Goal: Task Accomplishment & Management: Manage account settings

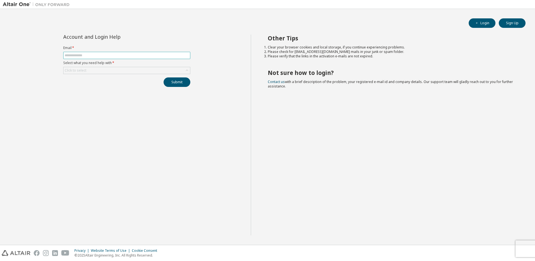
click at [135, 55] on input "text" at bounding box center [127, 55] width 124 height 4
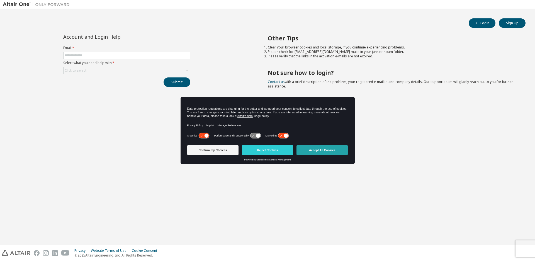
click at [335, 152] on button "Accept All Cookies" at bounding box center [321, 150] width 51 height 10
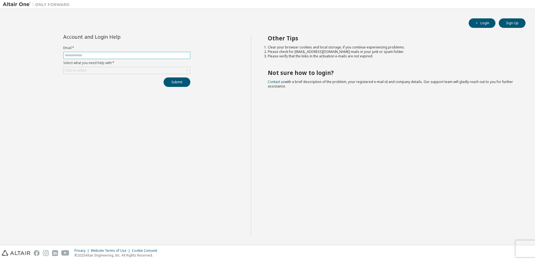
click at [71, 54] on input "text" at bounding box center [127, 55] width 124 height 4
click at [85, 56] on input "text" at bounding box center [127, 55] width 124 height 4
type input "**********"
click at [86, 72] on div "Click to select" at bounding box center [75, 70] width 23 height 6
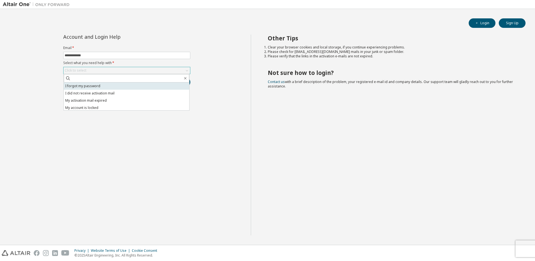
click at [89, 84] on li "I forgot my password" at bounding box center [126, 85] width 125 height 7
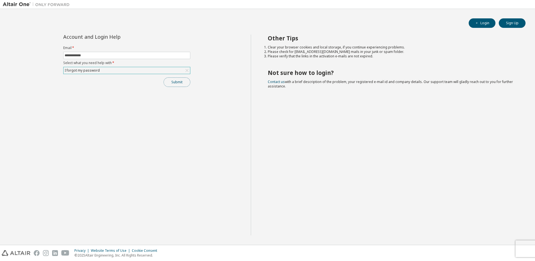
click at [175, 83] on button "Submit" at bounding box center [177, 81] width 27 height 9
click at [487, 245] on link "Altair support" at bounding box center [494, 246] width 22 height 5
click at [510, 21] on button "Sign Up" at bounding box center [512, 22] width 27 height 9
